Goal: Task Accomplishment & Management: Complete application form

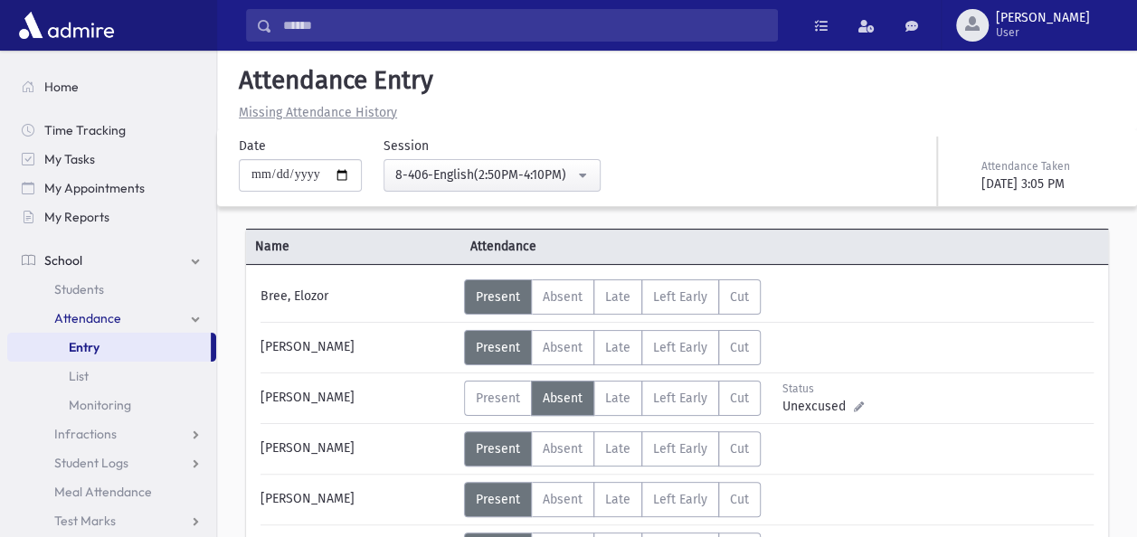
click at [597, 161] on button "8-406-English(2:50PM-4:10PM)" at bounding box center [492, 175] width 217 height 33
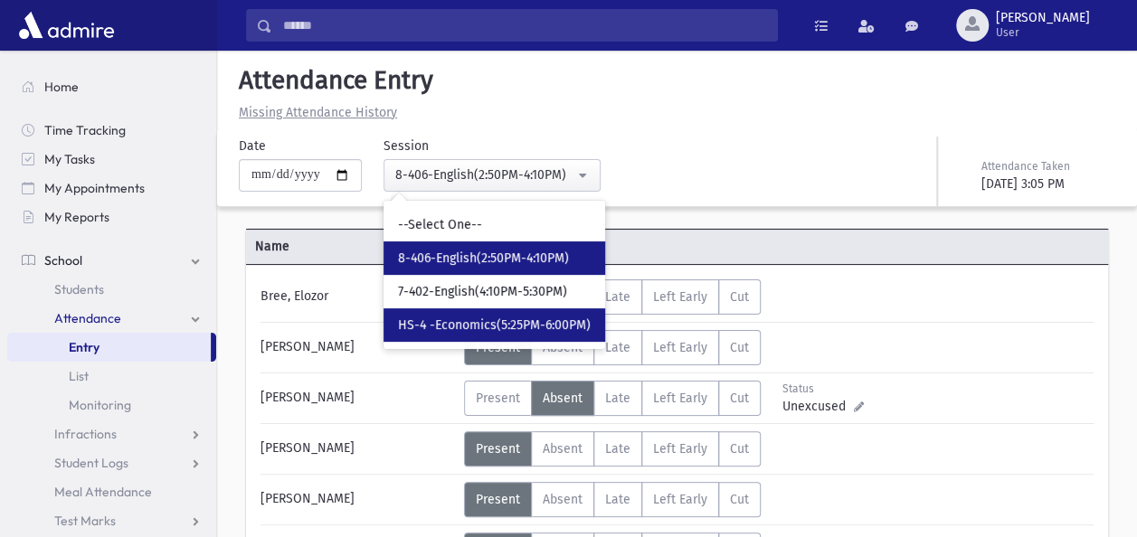
click at [476, 317] on span "HS-4 -Economics(5:25PM-6:00PM)" at bounding box center [494, 326] width 193 height 18
select select "****"
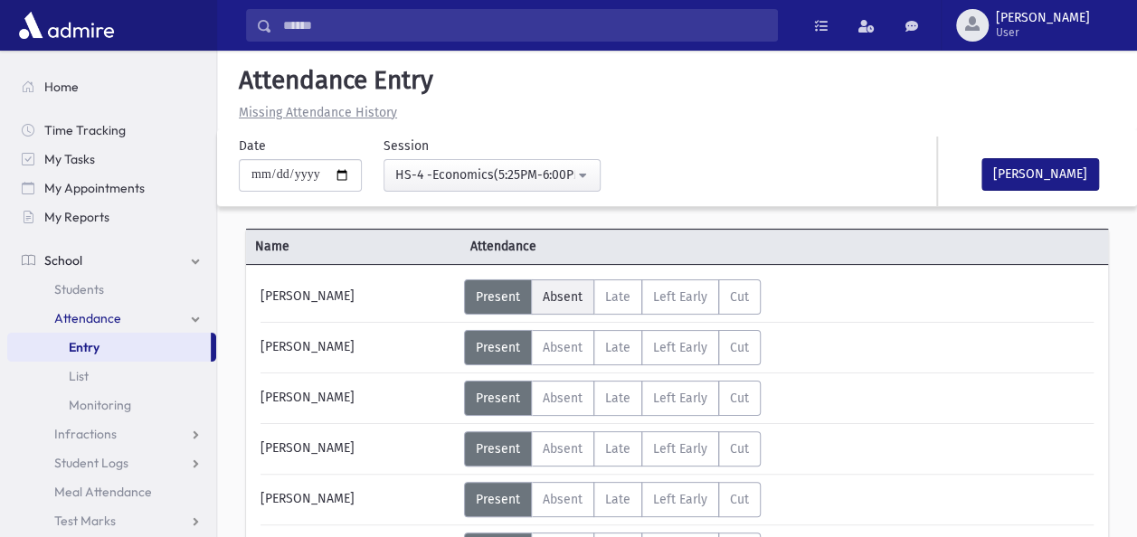
click at [549, 290] on span "Absent" at bounding box center [563, 297] width 40 height 15
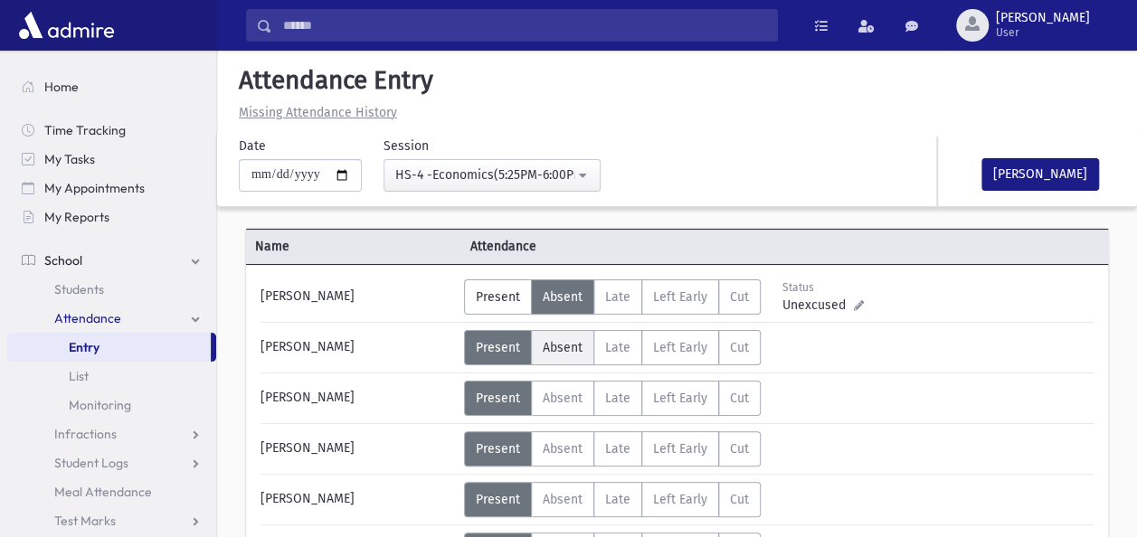
click at [568, 333] on label "Absent A" at bounding box center [562, 347] width 63 height 35
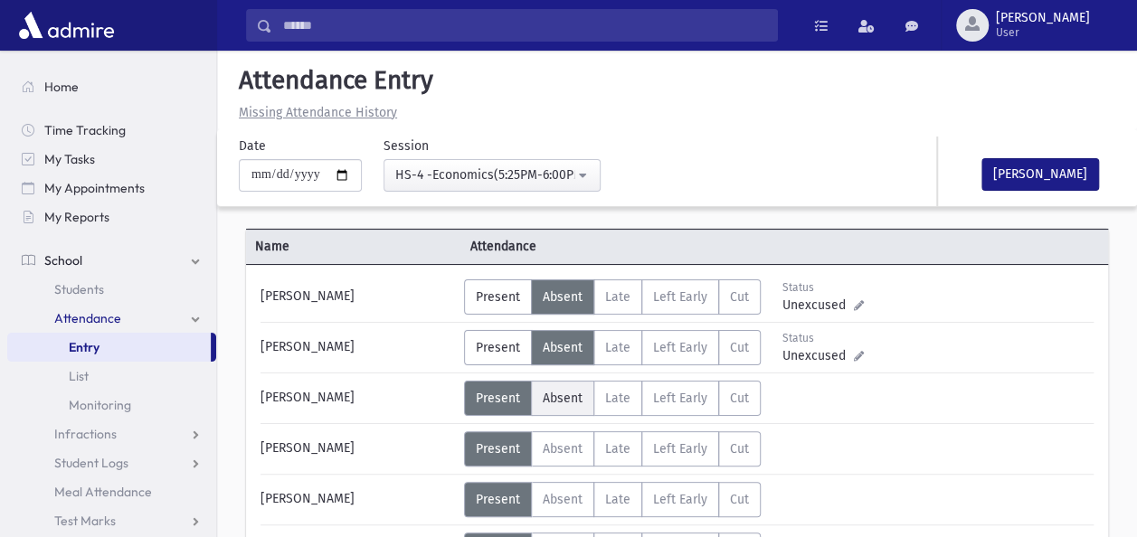
click at [552, 399] on span "Absent" at bounding box center [563, 398] width 40 height 15
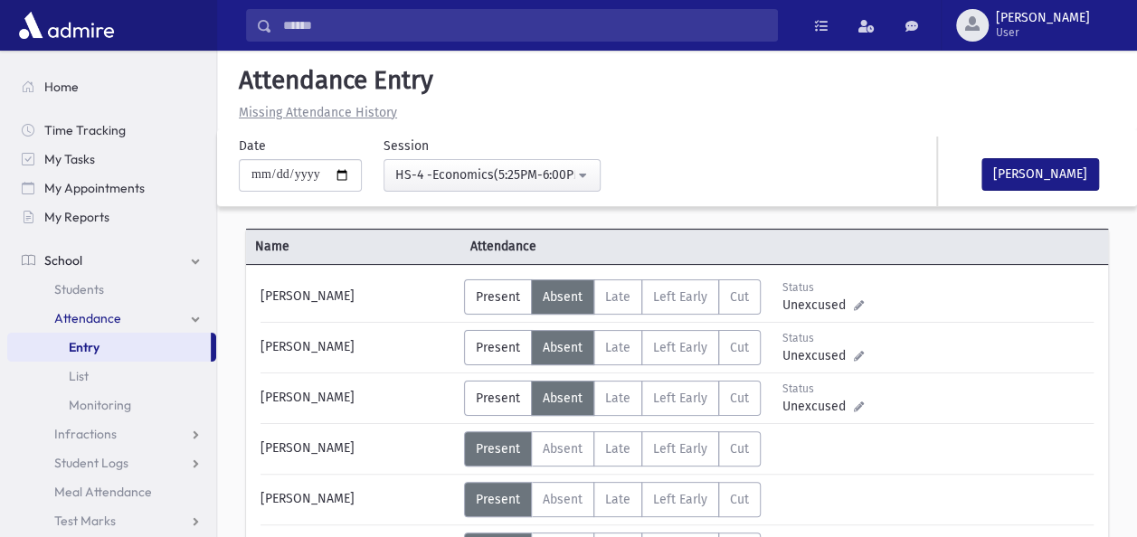
click at [551, 489] on div "Error ×" at bounding box center [677, 478] width 253 height 33
click at [575, 506] on div "Error occurred. Unable to update record." at bounding box center [677, 516] width 253 height 41
click at [553, 501] on div "Error occurred. Unable to update record." at bounding box center [677, 516] width 253 height 41
click at [382, 494] on div "[PERSON_NAME]" at bounding box center [358, 499] width 213 height 35
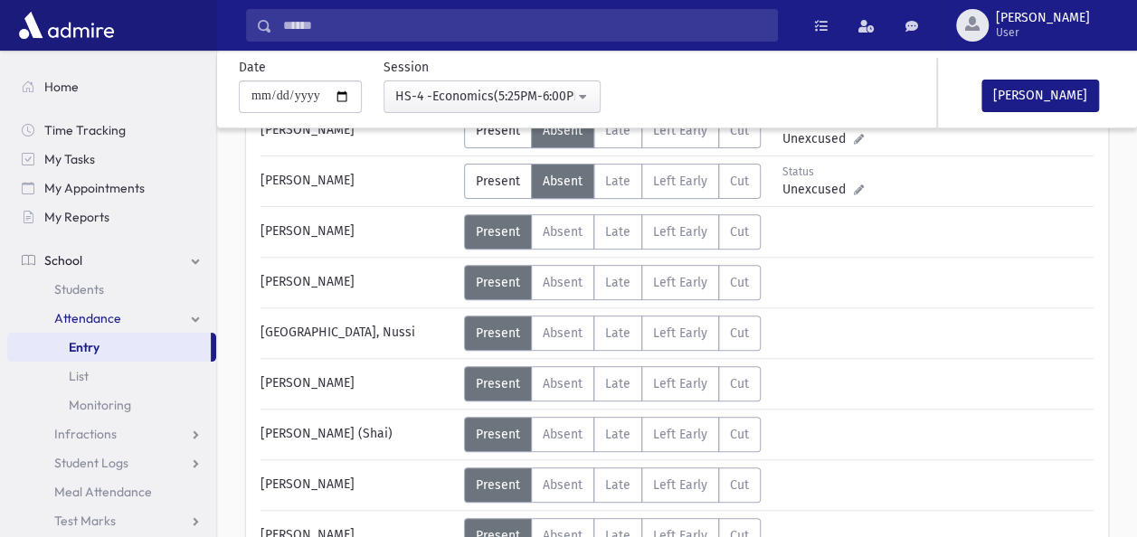
scroll to position [253, 0]
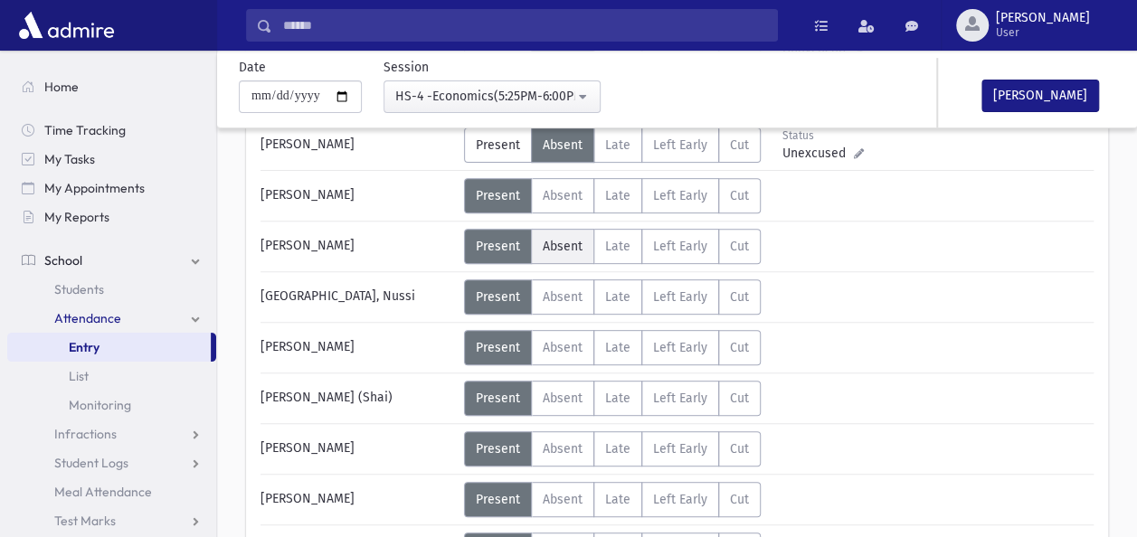
click at [568, 233] on label "Absent A" at bounding box center [562, 246] width 63 height 35
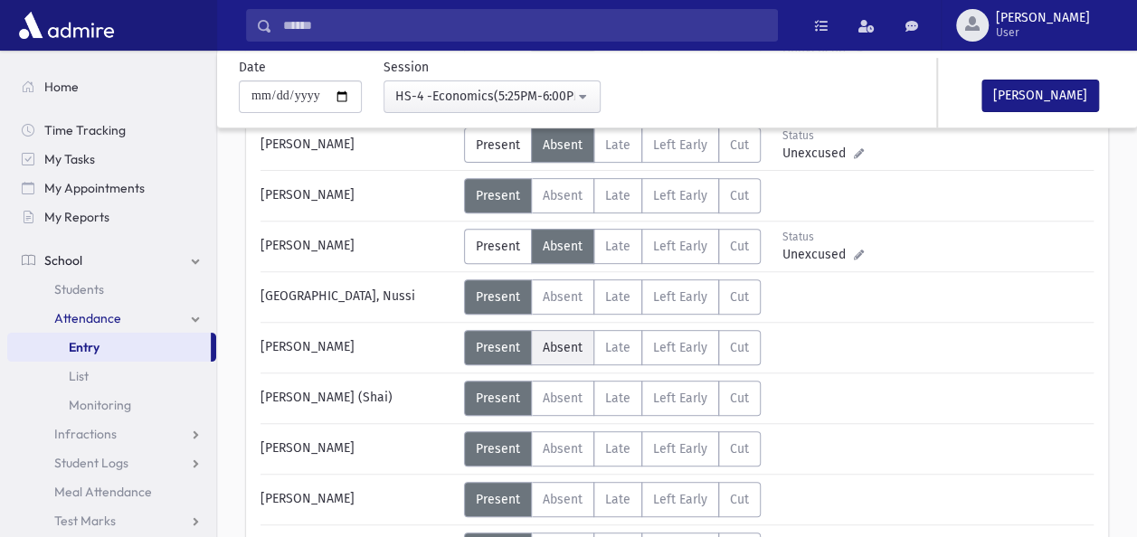
click at [561, 333] on label "Absent A" at bounding box center [562, 347] width 63 height 35
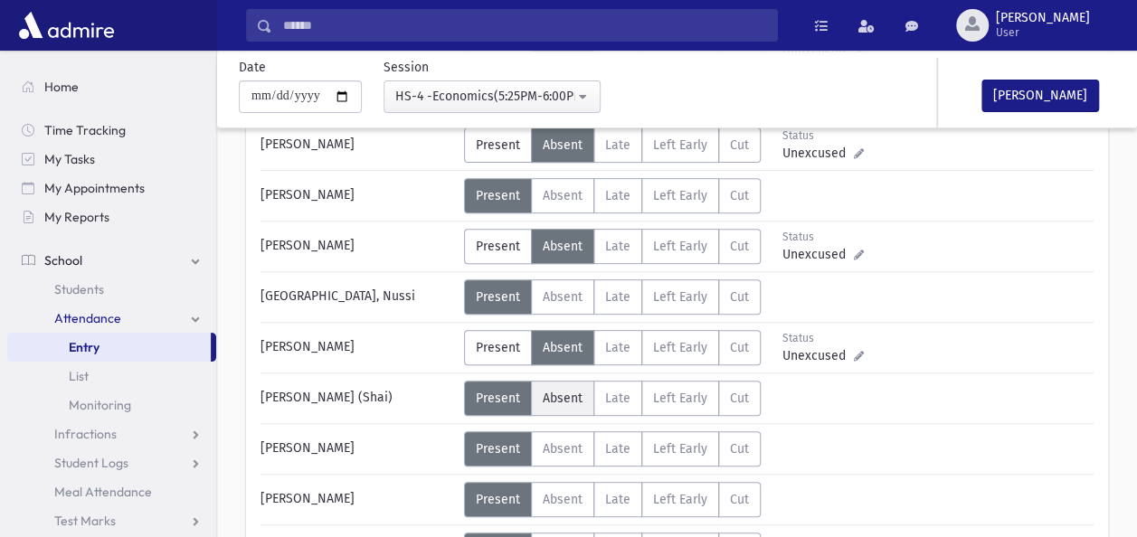
click at [555, 385] on label "Absent A" at bounding box center [562, 398] width 63 height 35
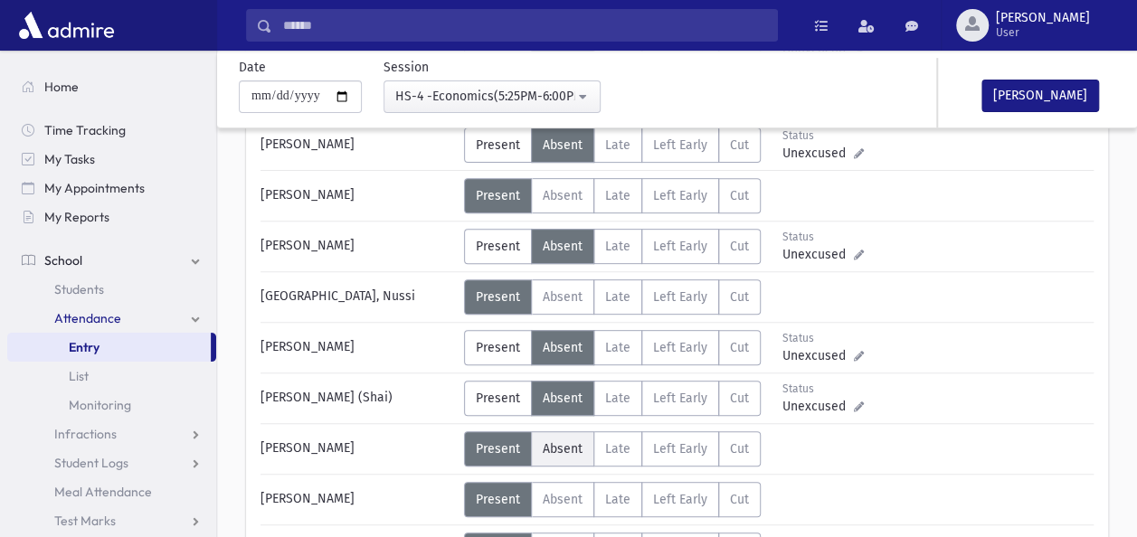
click at [552, 432] on label "Absent A" at bounding box center [562, 449] width 63 height 35
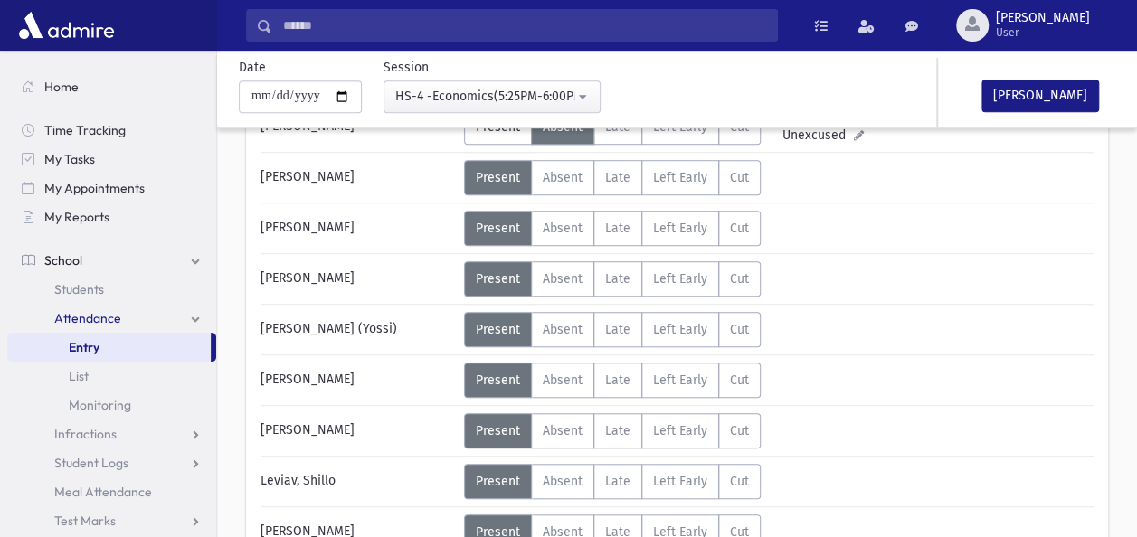
scroll to position [579, 0]
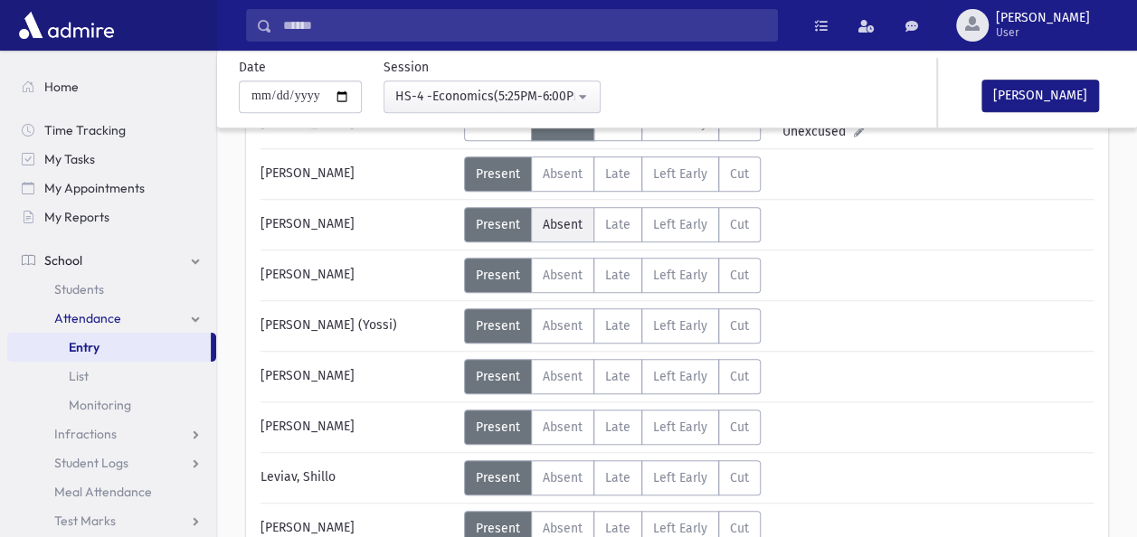
click at [565, 217] on span "Absent" at bounding box center [563, 224] width 40 height 15
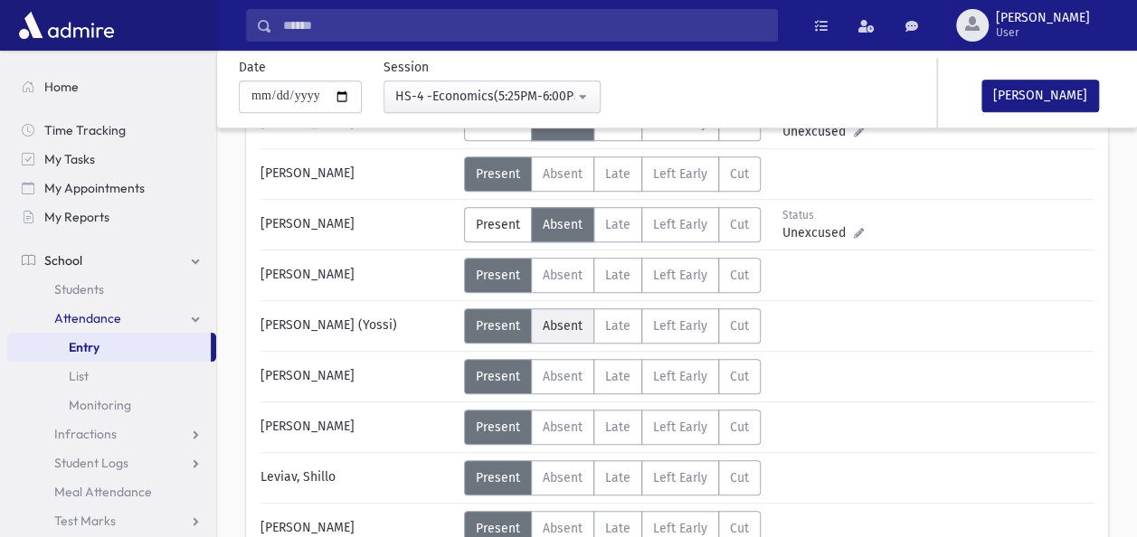
click at [551, 318] on span "Absent" at bounding box center [563, 325] width 40 height 15
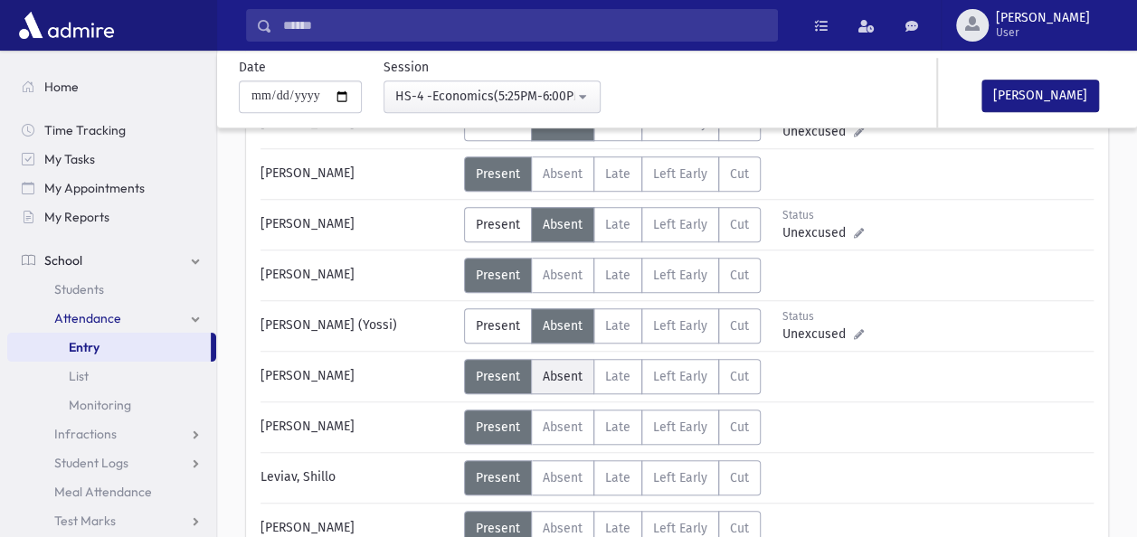
click at [556, 369] on span "Absent" at bounding box center [563, 376] width 40 height 15
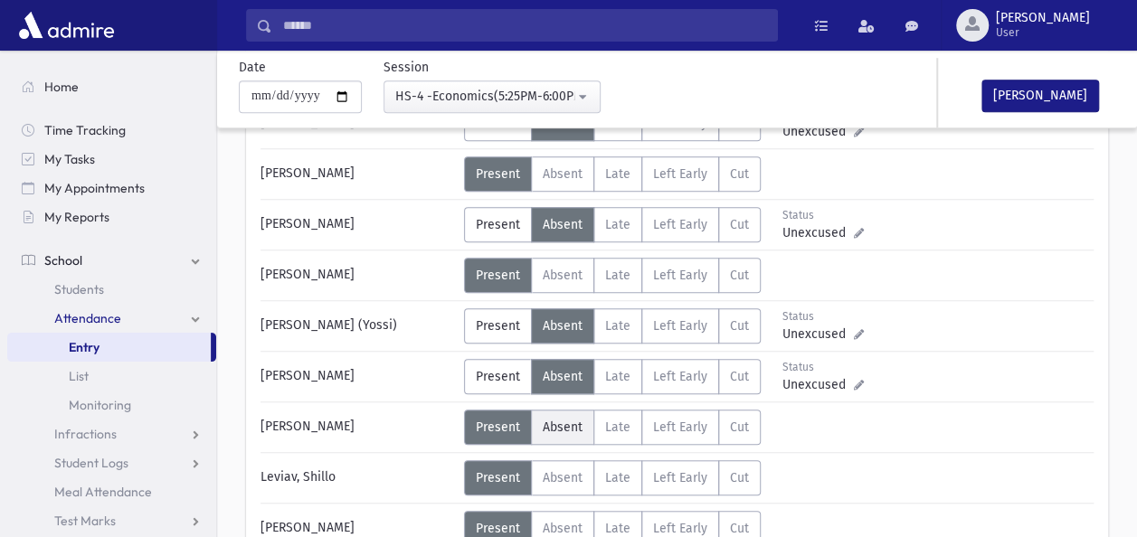
click at [564, 420] on span "Absent" at bounding box center [563, 427] width 40 height 15
click at [391, 520] on div "[PERSON_NAME]" at bounding box center [358, 528] width 213 height 35
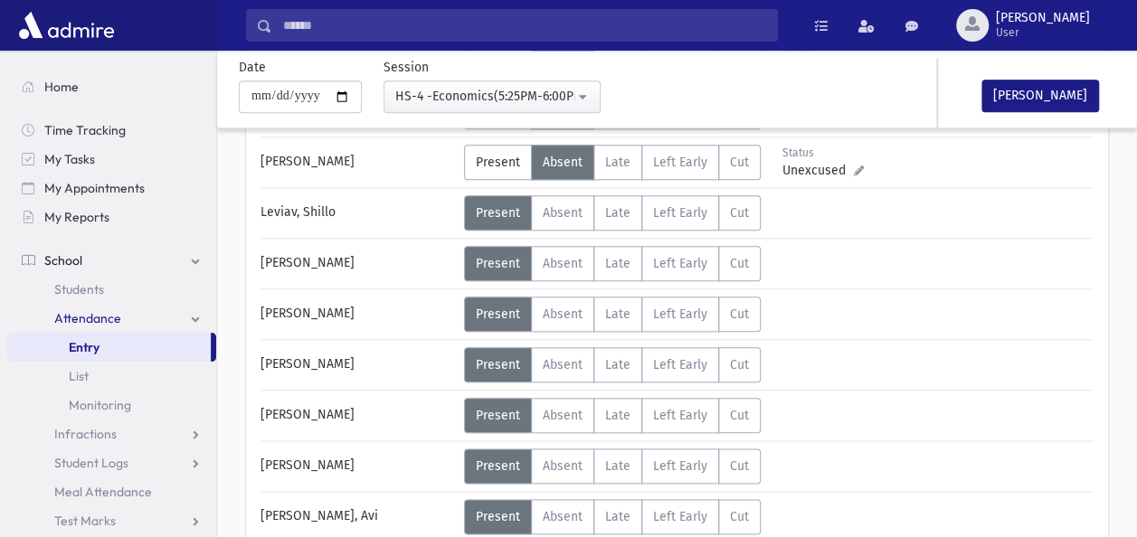
scroll to position [869, 0]
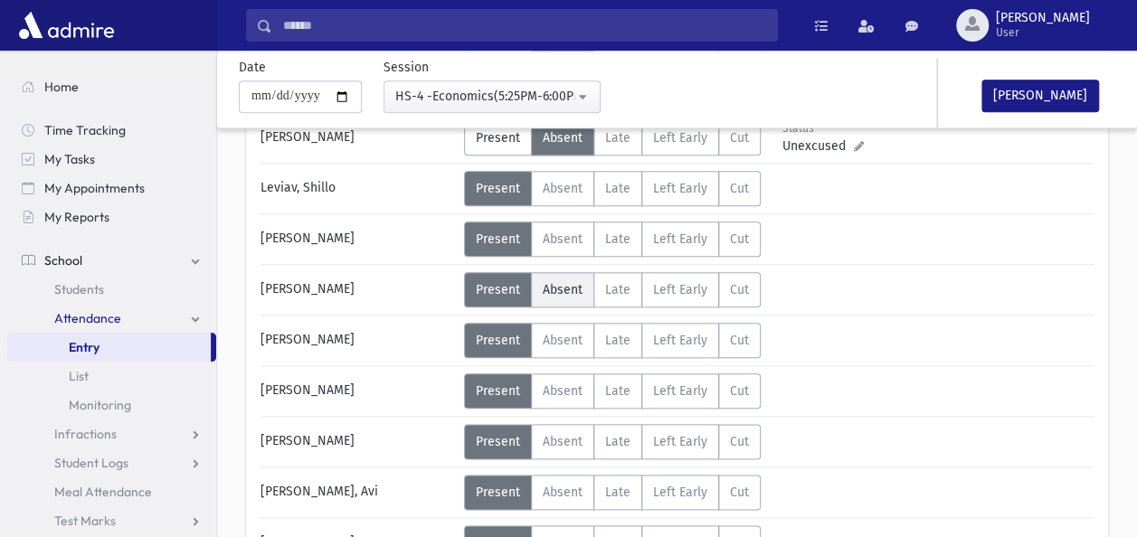
click at [565, 272] on label "Absent A" at bounding box center [562, 289] width 63 height 35
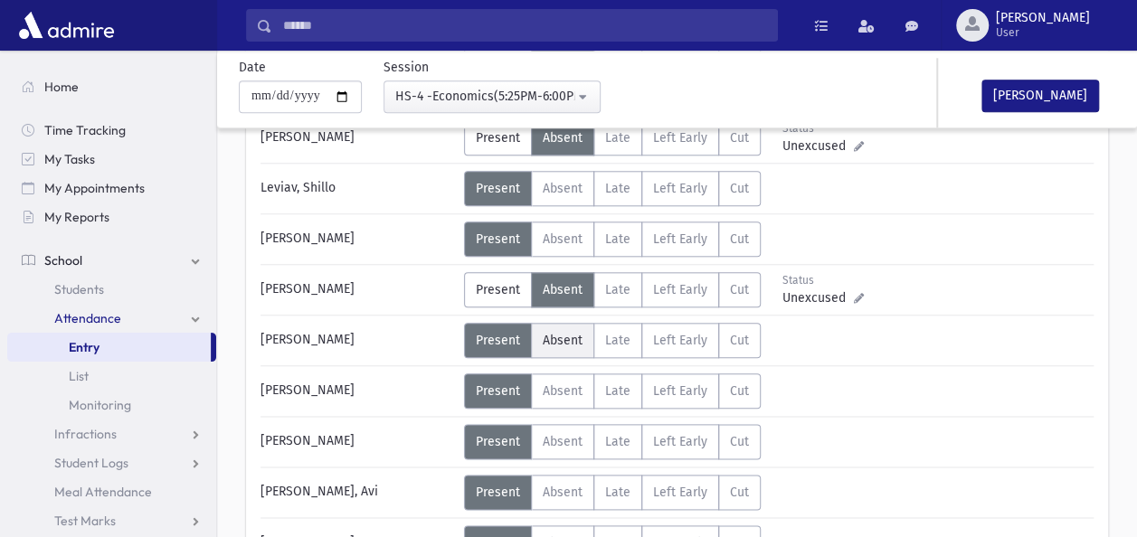
click at [549, 333] on span "Absent" at bounding box center [563, 340] width 40 height 15
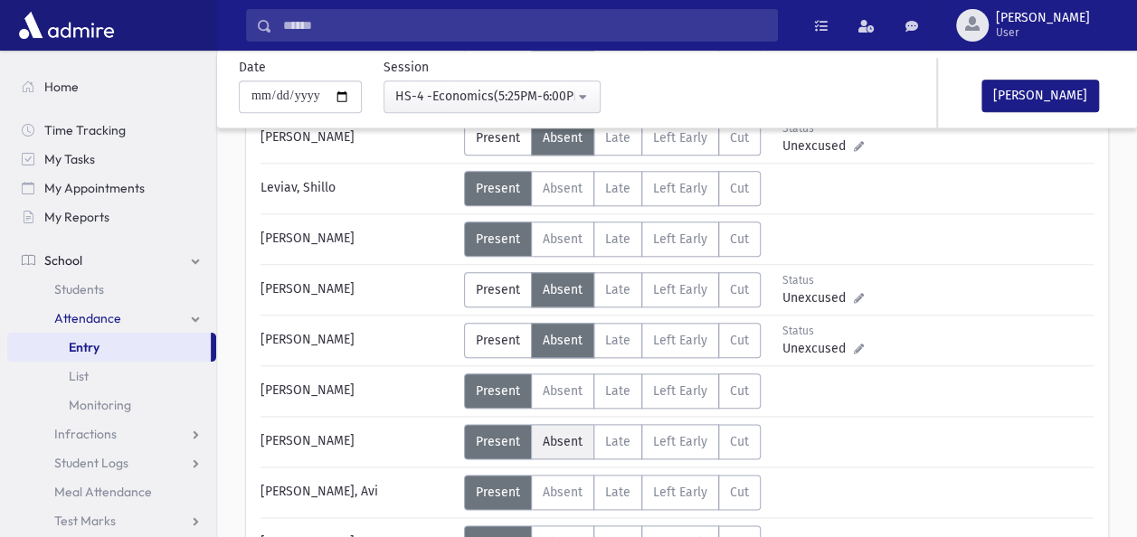
click at [567, 426] on label "Absent A" at bounding box center [562, 441] width 63 height 35
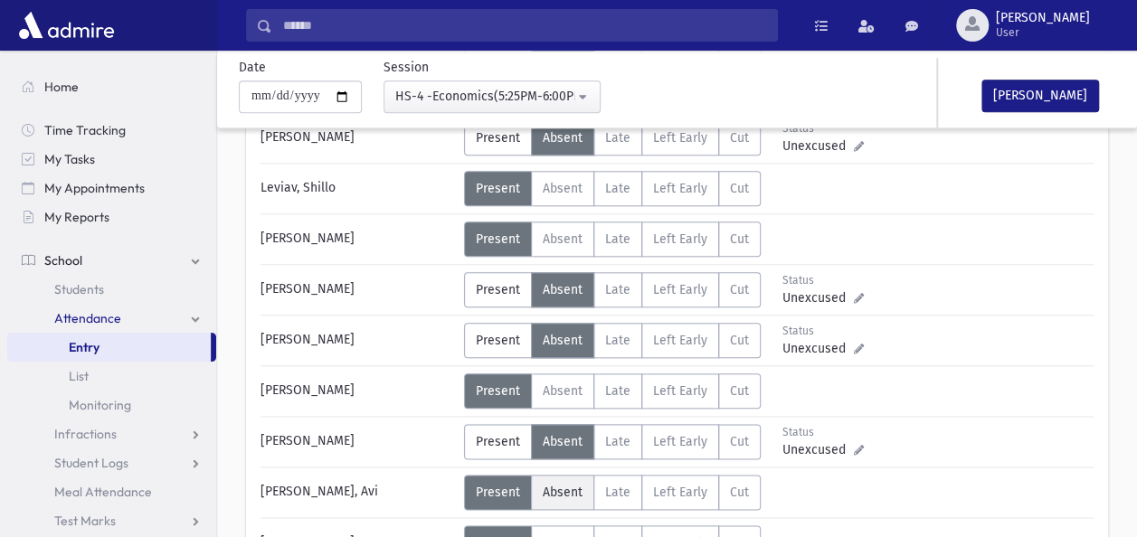
click at [545, 485] on span "Absent" at bounding box center [563, 492] width 40 height 15
click at [375, 478] on div "[PERSON_NAME], Avi" at bounding box center [358, 492] width 213 height 35
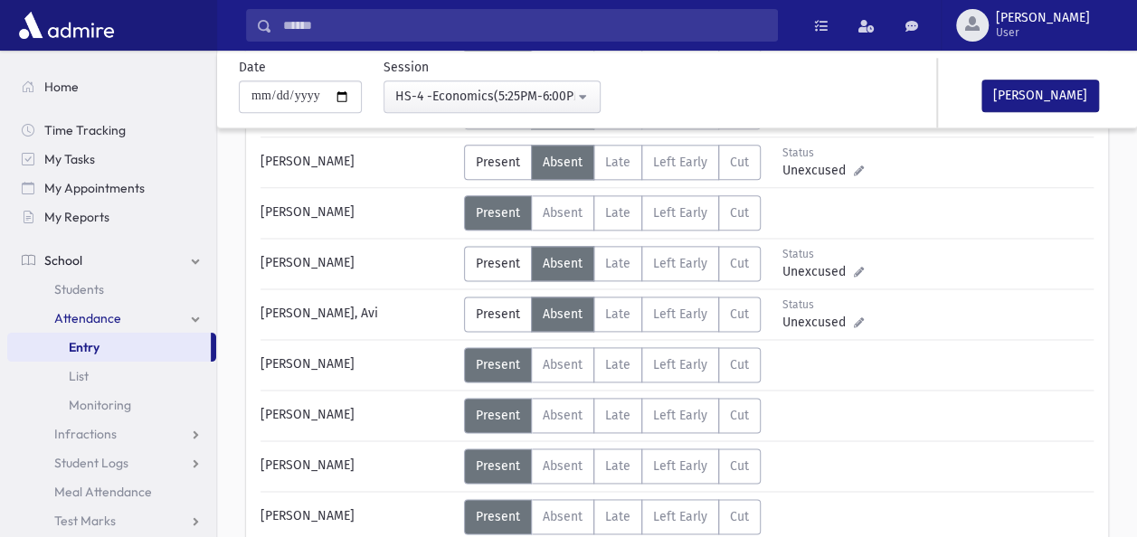
scroll to position [1050, 0]
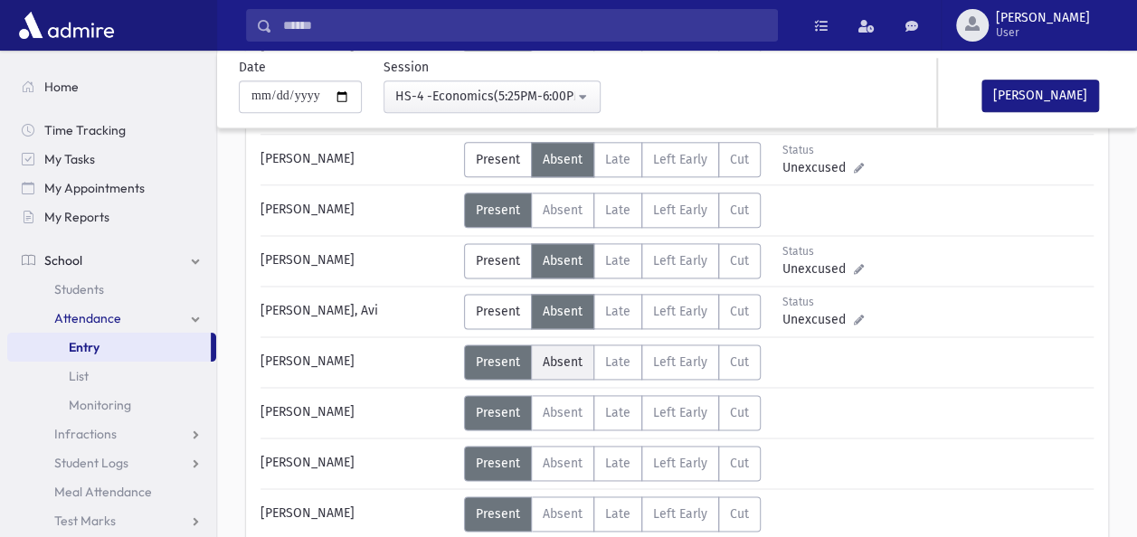
click at [559, 346] on label "Absent A" at bounding box center [562, 362] width 63 height 35
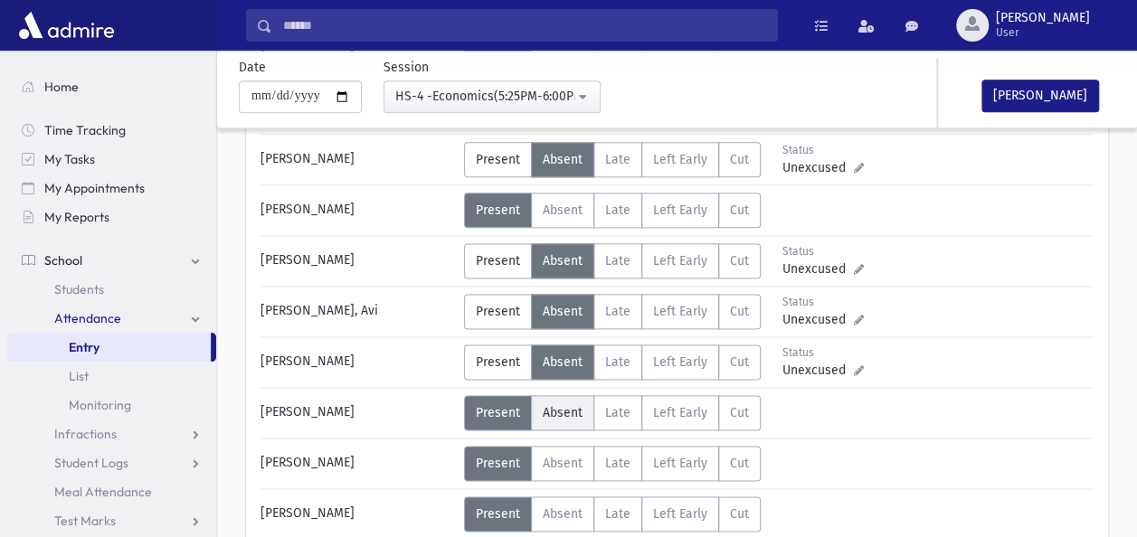
click at [572, 395] on label "Absent A" at bounding box center [562, 412] width 63 height 35
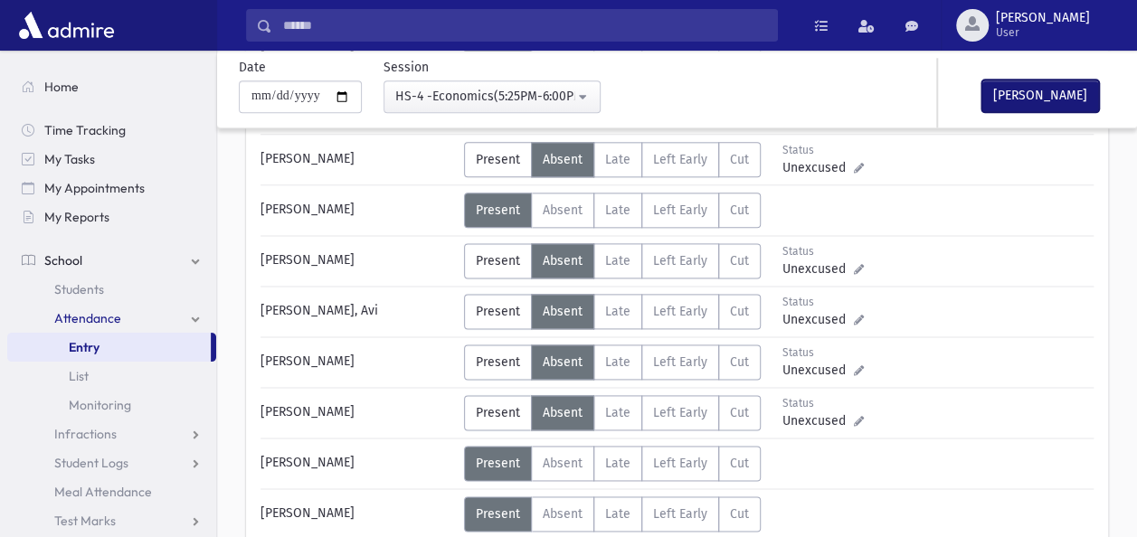
click at [1051, 100] on button "[PERSON_NAME]" at bounding box center [1041, 96] width 118 height 33
